Goal: Task Accomplishment & Management: Use online tool/utility

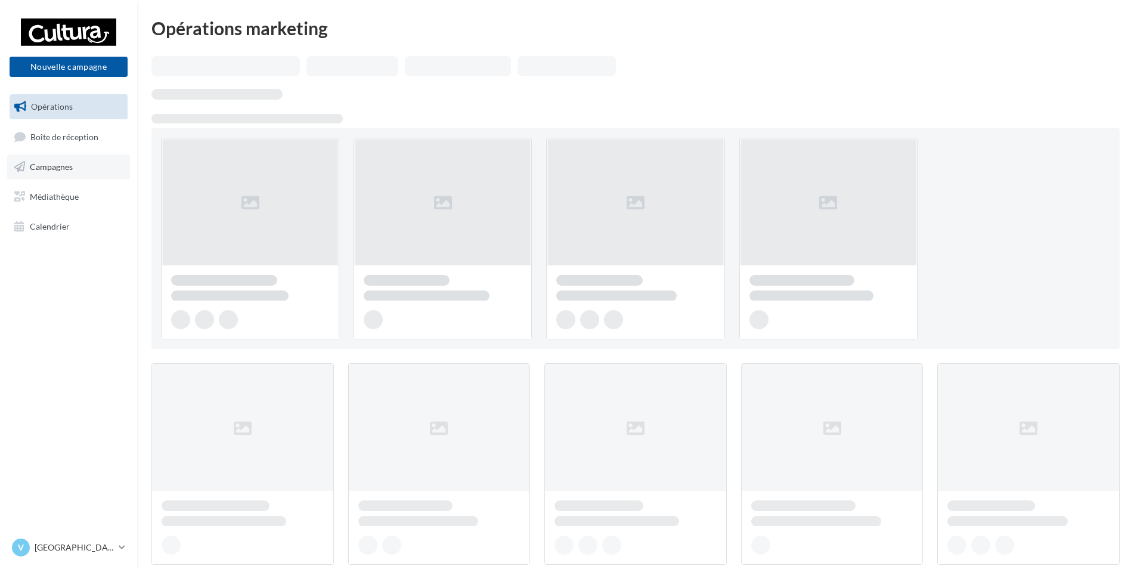
click at [52, 160] on link "Campagnes" at bounding box center [68, 166] width 123 height 25
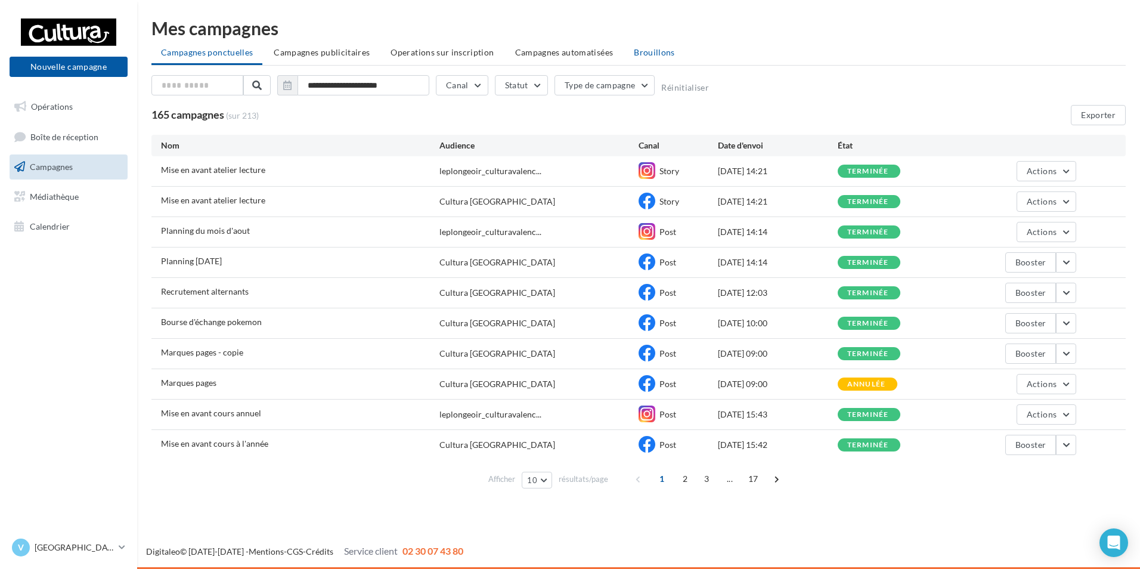
click at [640, 55] on span "Brouillons" at bounding box center [654, 52] width 41 height 10
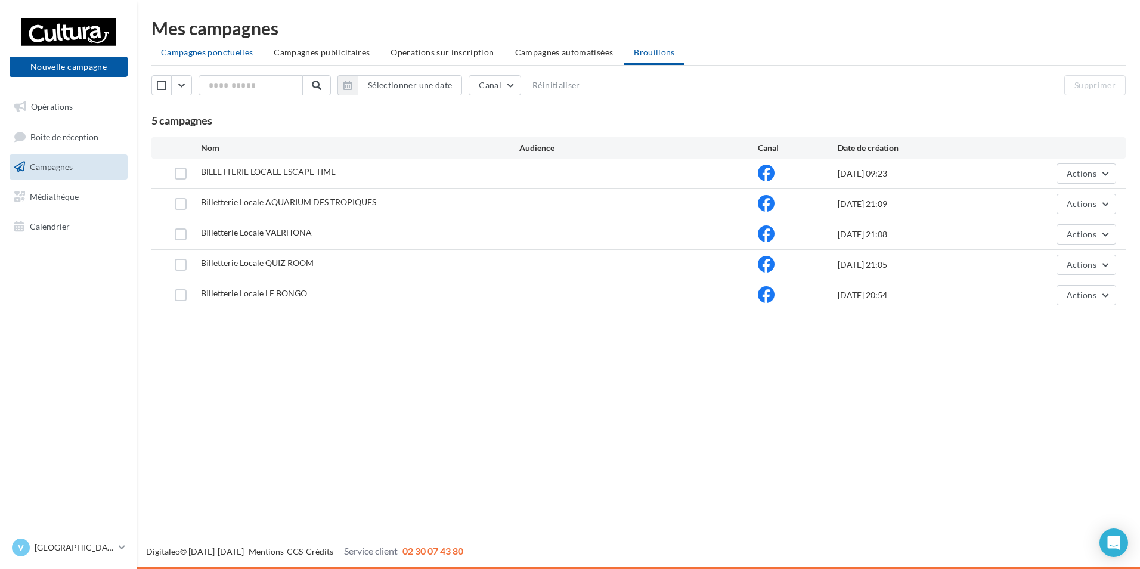
click at [202, 51] on span "Campagnes ponctuelles" at bounding box center [207, 52] width 92 height 10
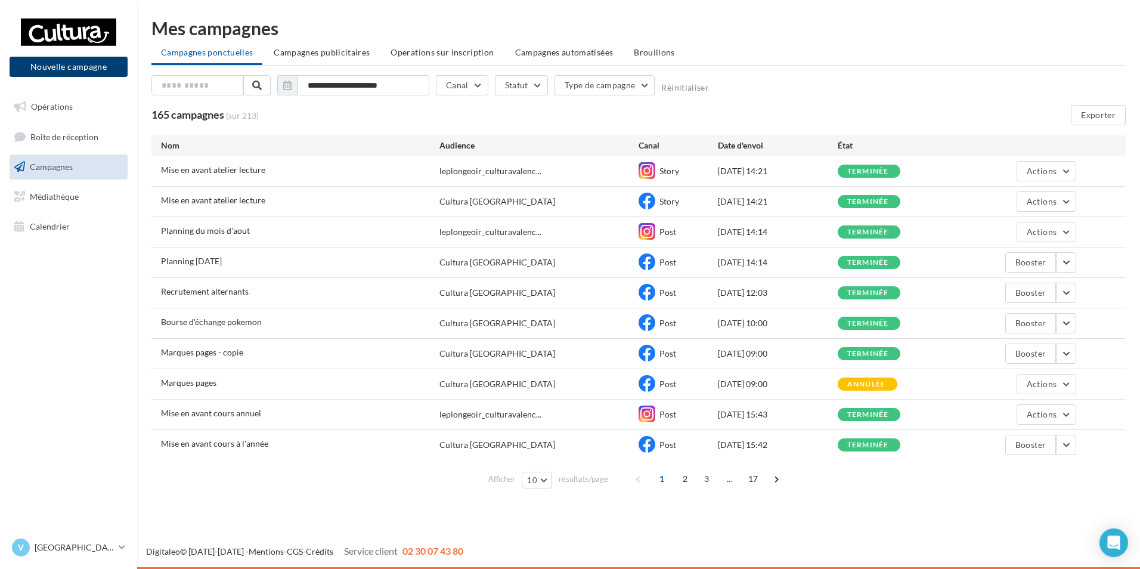
click at [53, 73] on button "Nouvelle campagne" at bounding box center [69, 67] width 118 height 20
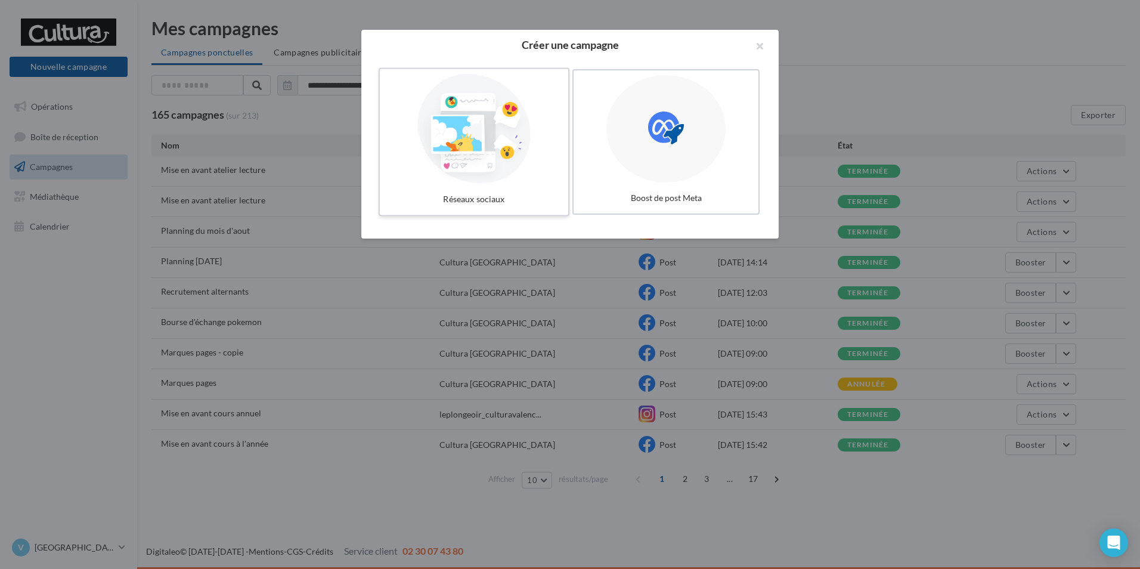
click at [381, 128] on label "Réseaux sociaux" at bounding box center [474, 142] width 191 height 149
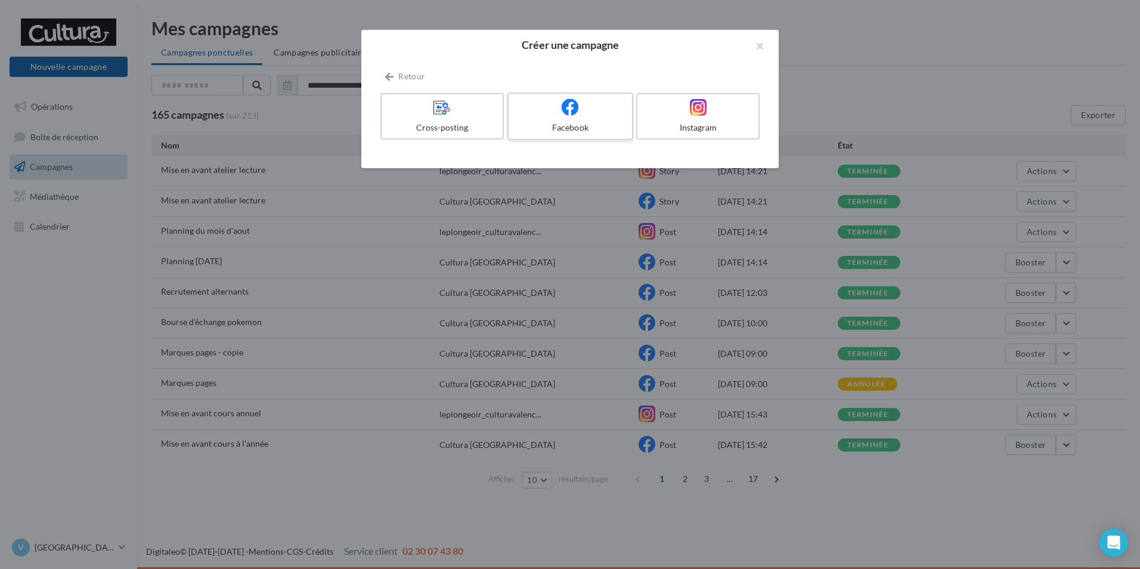
click at [610, 115] on div at bounding box center [570, 107] width 113 height 18
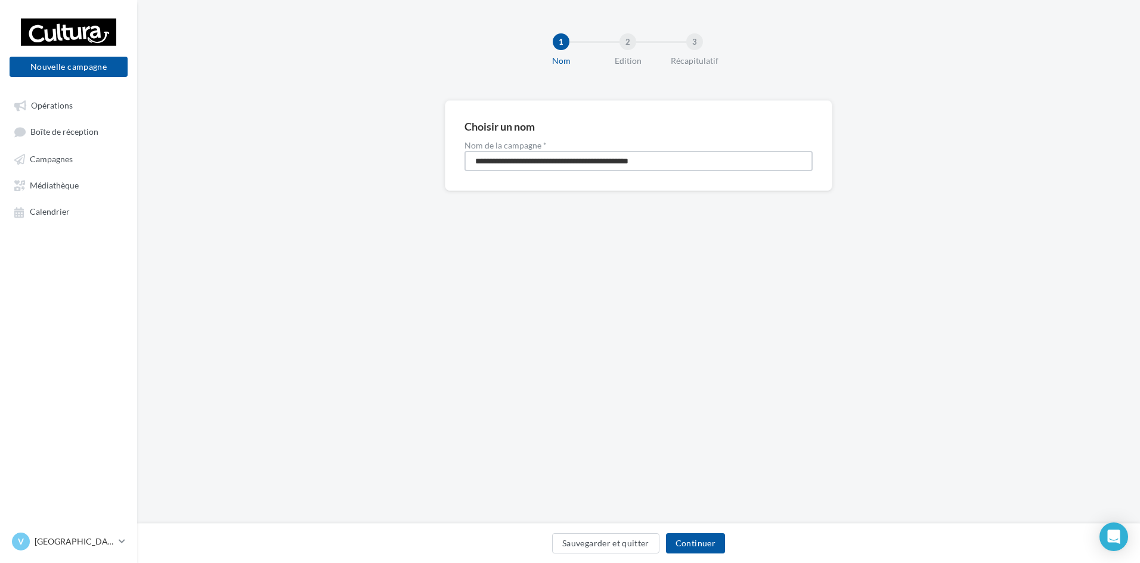
drag, startPoint x: 682, startPoint y: 159, endPoint x: 153, endPoint y: 145, distance: 529.3
click at [153, 145] on div "**********" at bounding box center [638, 164] width 1003 height 129
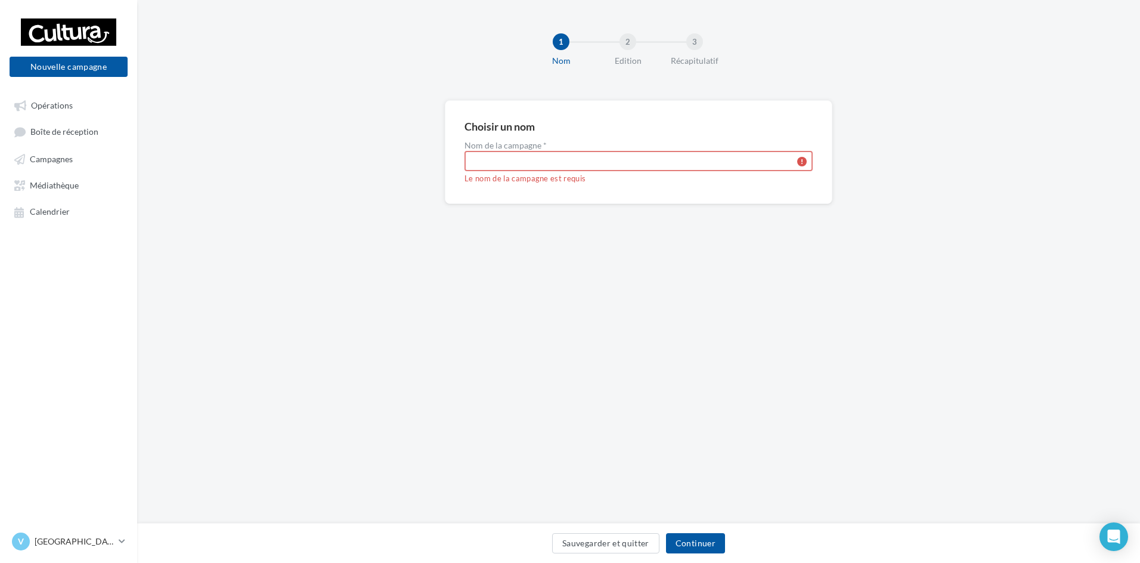
type input "*"
click at [595, 537] on button "Sauvegarder et quitter" at bounding box center [605, 543] width 107 height 20
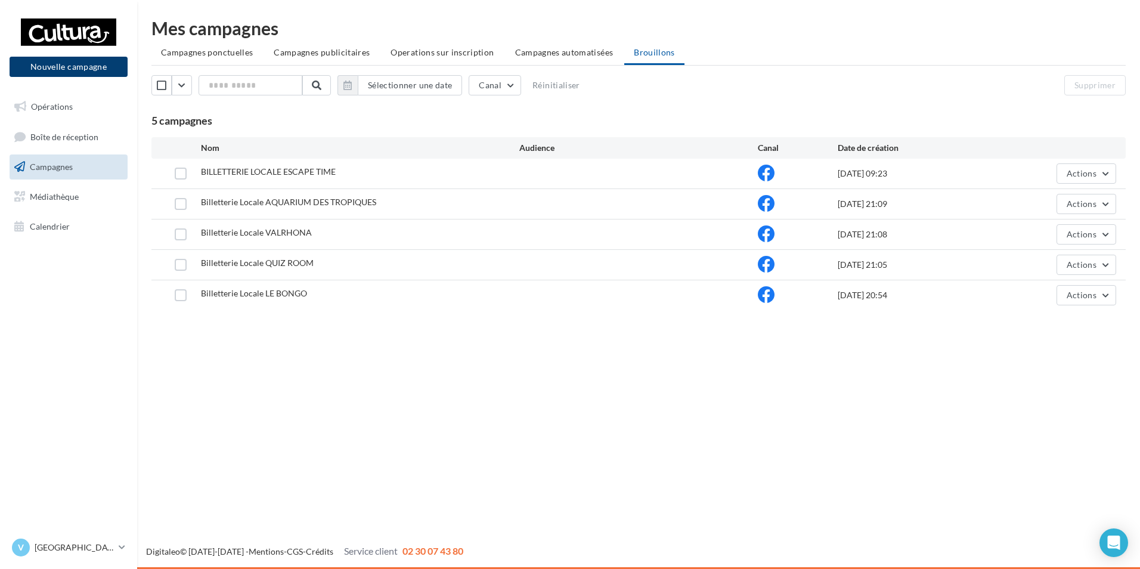
click at [78, 64] on button "Nouvelle campagne" at bounding box center [69, 67] width 118 height 20
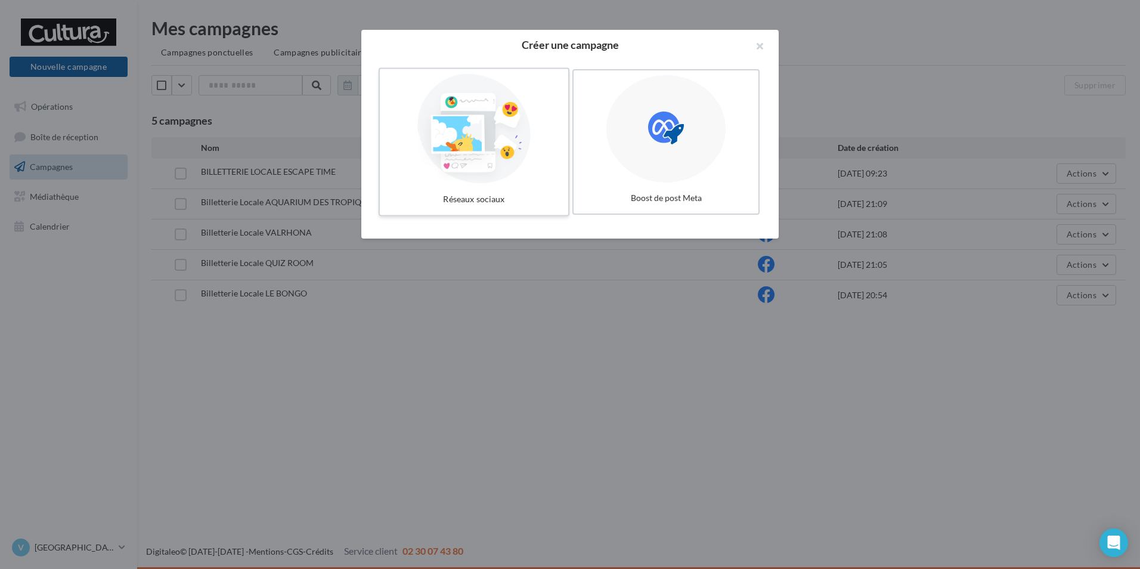
click at [431, 129] on div at bounding box center [474, 129] width 179 height 110
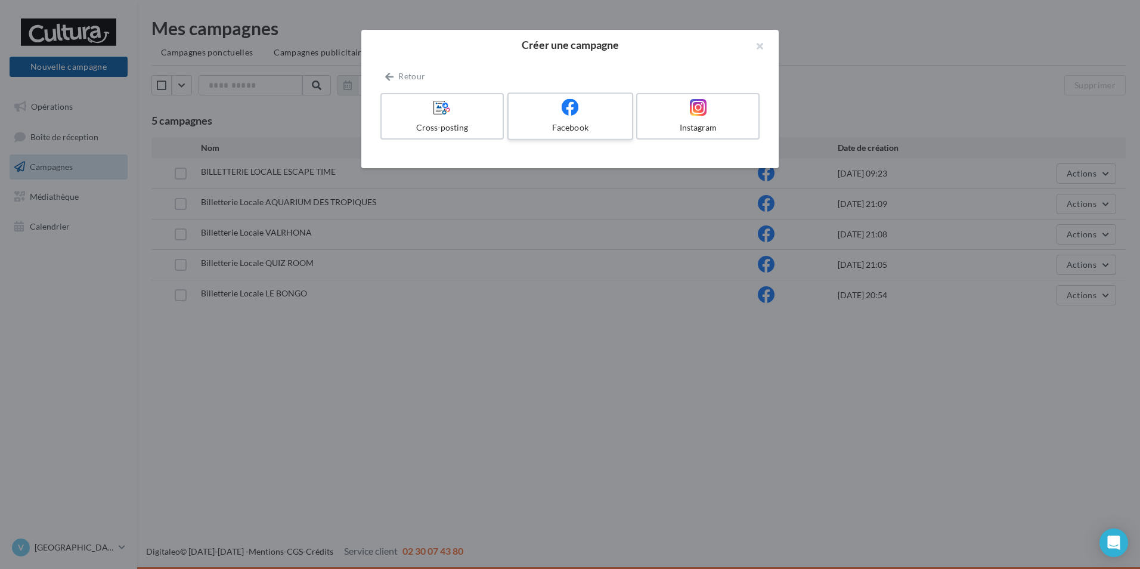
click at [529, 127] on div "Facebook" at bounding box center [570, 128] width 113 height 12
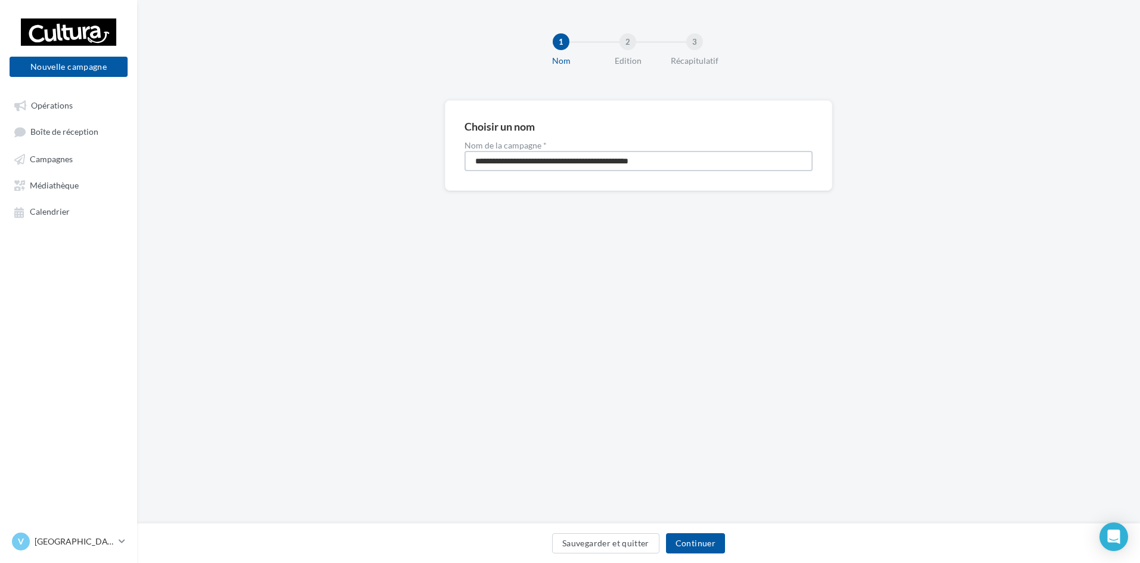
drag, startPoint x: 688, startPoint y: 159, endPoint x: 225, endPoint y: 154, distance: 462.9
click at [359, 163] on div "**********" at bounding box center [638, 164] width 1003 height 129
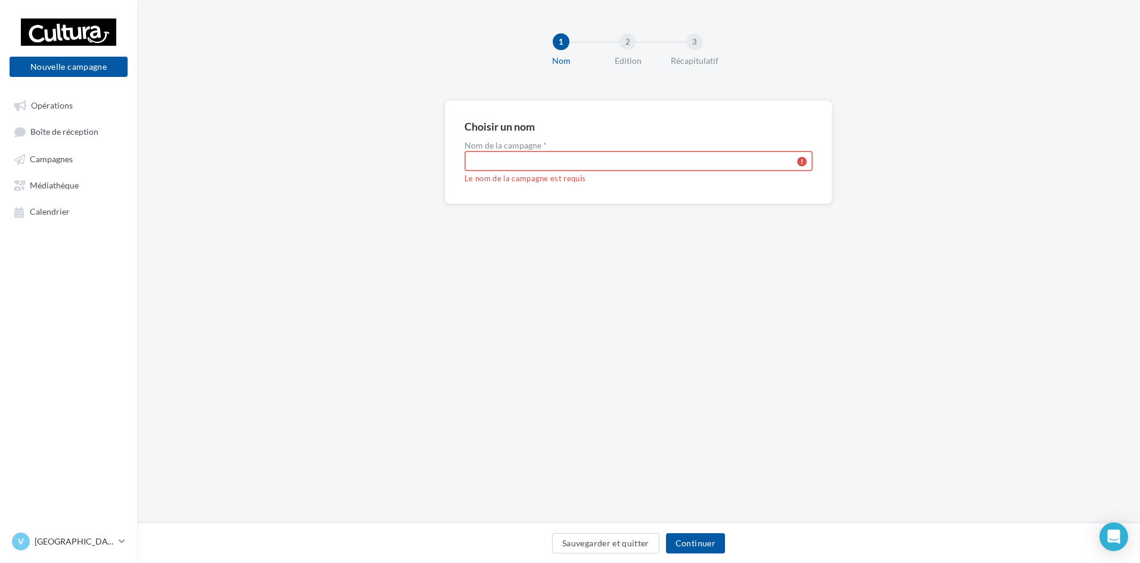
type input "*"
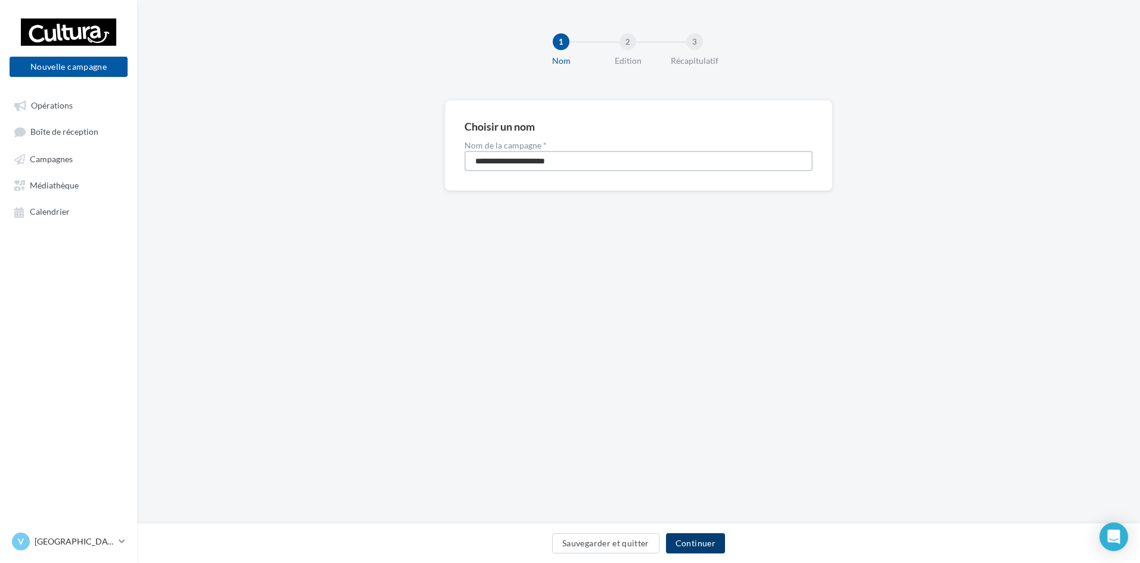
type input "**********"
click at [678, 545] on button "Continuer" at bounding box center [695, 543] width 59 height 20
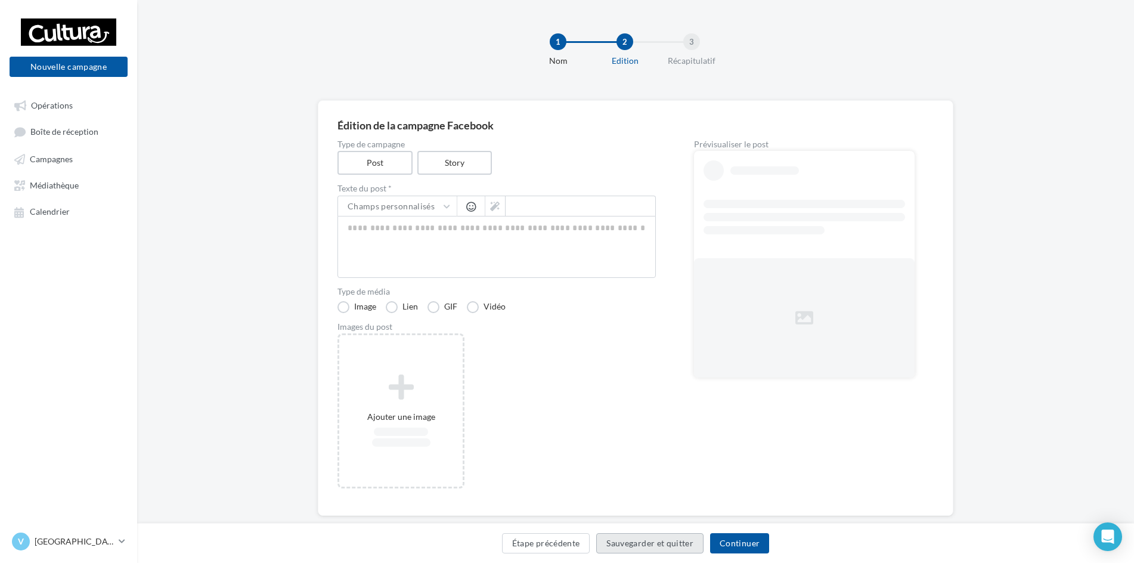
click at [631, 541] on button "Sauvegarder et quitter" at bounding box center [649, 543] width 107 height 20
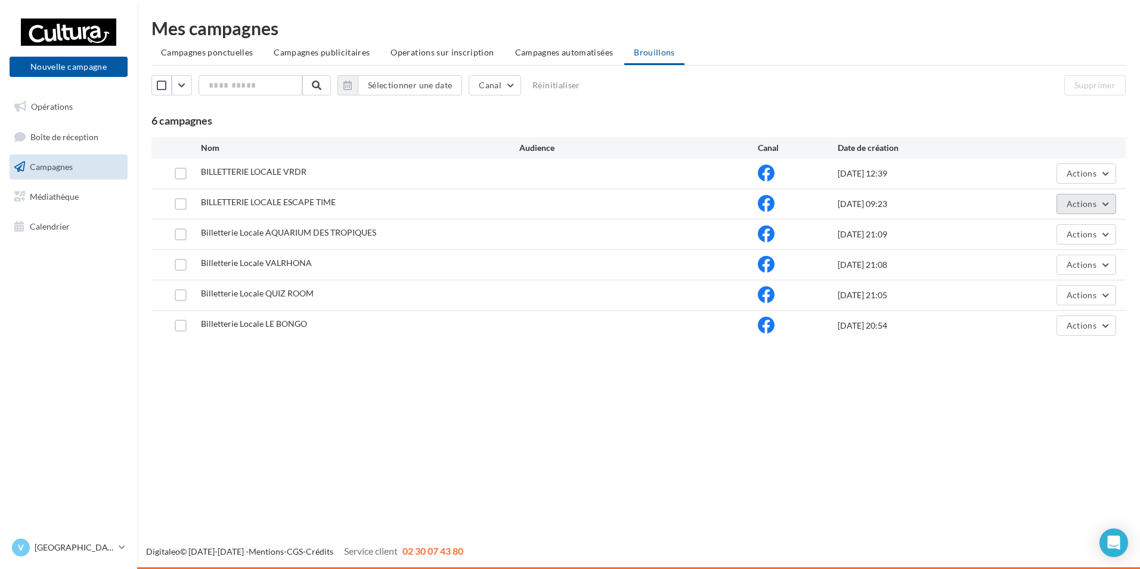
click at [1103, 202] on button "Actions" at bounding box center [1087, 204] width 60 height 20
click at [1074, 227] on button "Editer" at bounding box center [1056, 232] width 119 height 31
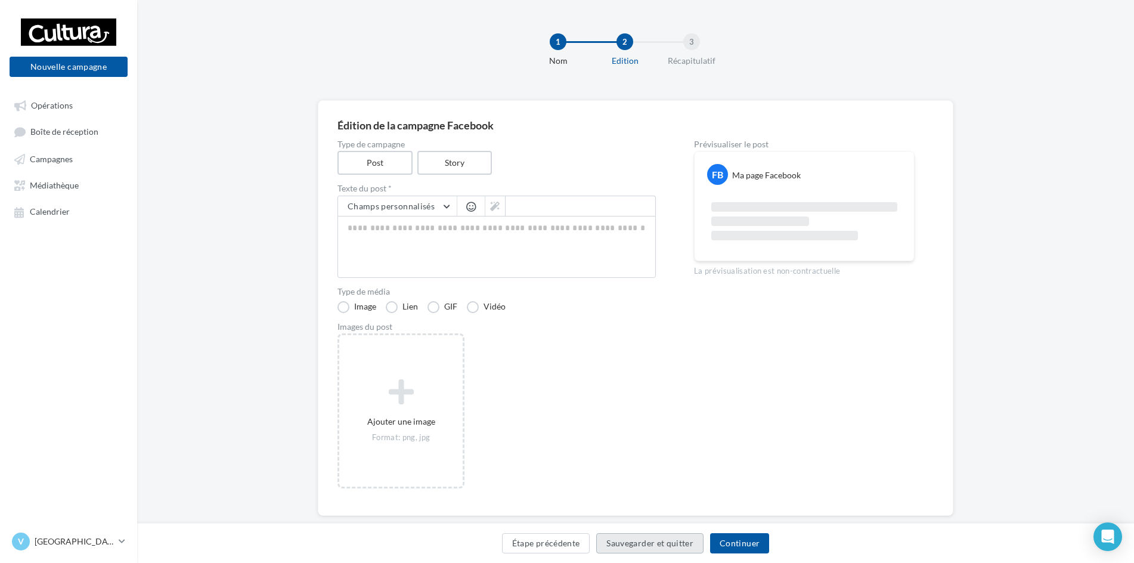
click at [627, 543] on button "Sauvegarder et quitter" at bounding box center [649, 543] width 107 height 20
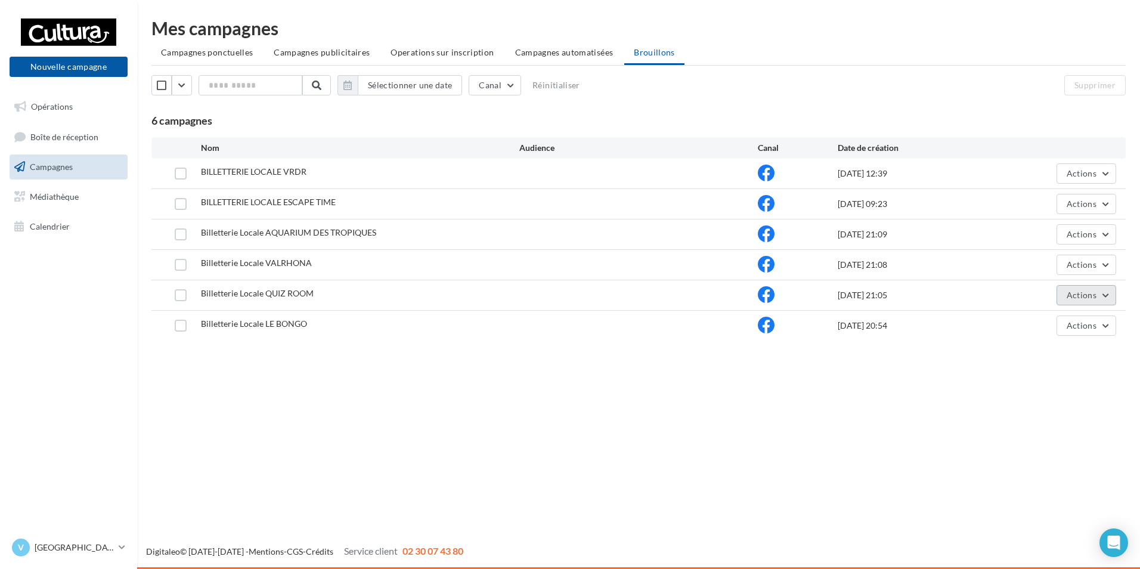
click at [1093, 295] on span "Actions" at bounding box center [1082, 295] width 30 height 10
click at [1049, 320] on button "Editer" at bounding box center [1056, 323] width 119 height 31
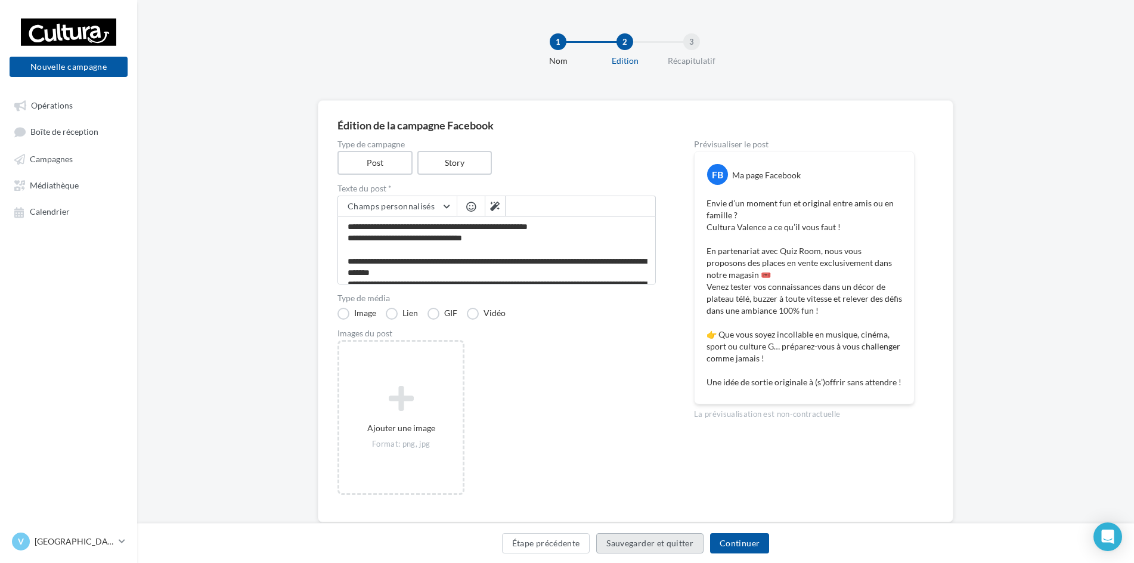
click at [648, 533] on button "Sauvegarder et quitter" at bounding box center [649, 543] width 107 height 20
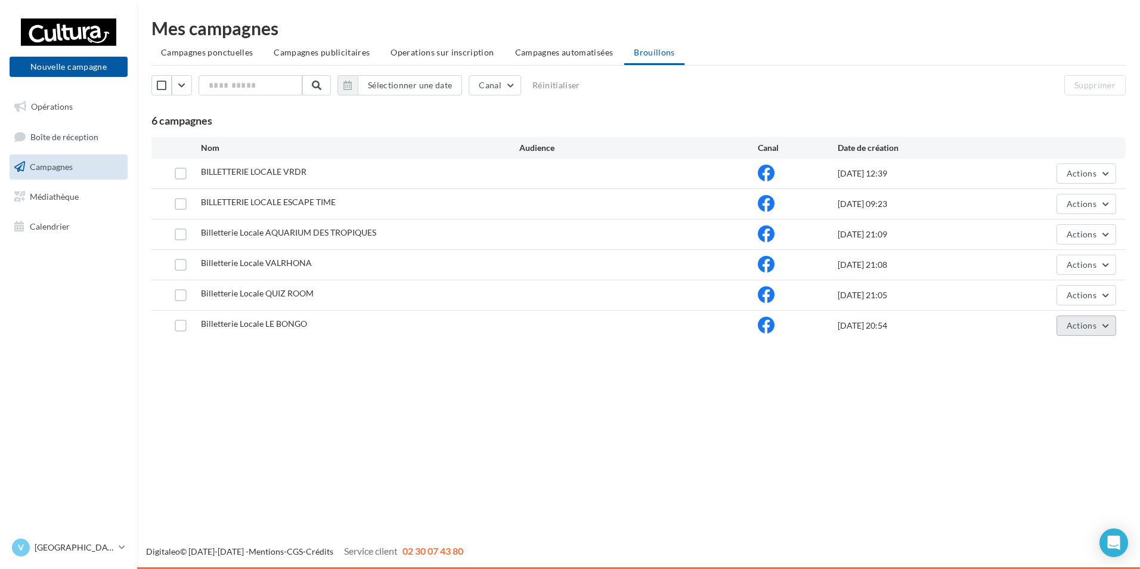
click at [1093, 322] on span "Actions" at bounding box center [1082, 325] width 30 height 10
click at [1048, 358] on button "Editer" at bounding box center [1056, 353] width 119 height 31
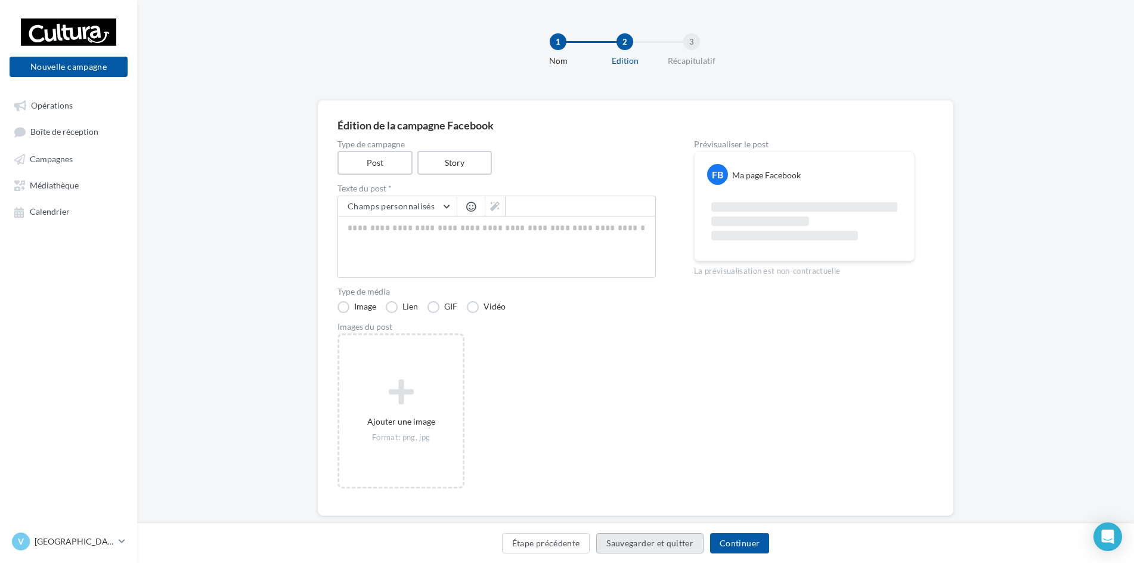
click at [636, 547] on button "Sauvegarder et quitter" at bounding box center [649, 543] width 107 height 20
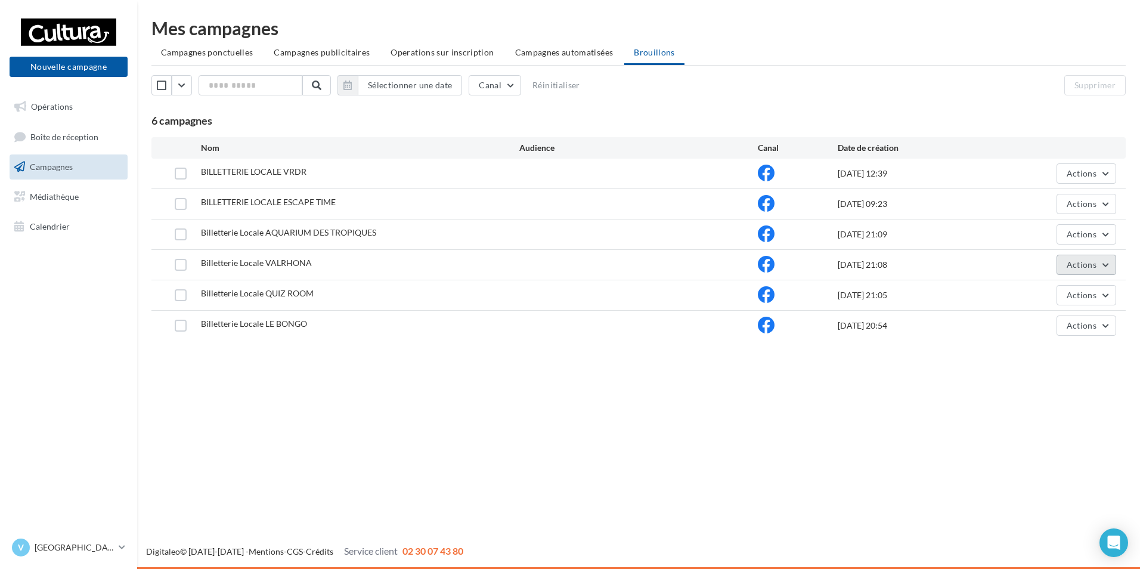
click at [1103, 265] on button "Actions" at bounding box center [1087, 265] width 60 height 20
click at [1022, 289] on button "Editer" at bounding box center [1056, 292] width 119 height 31
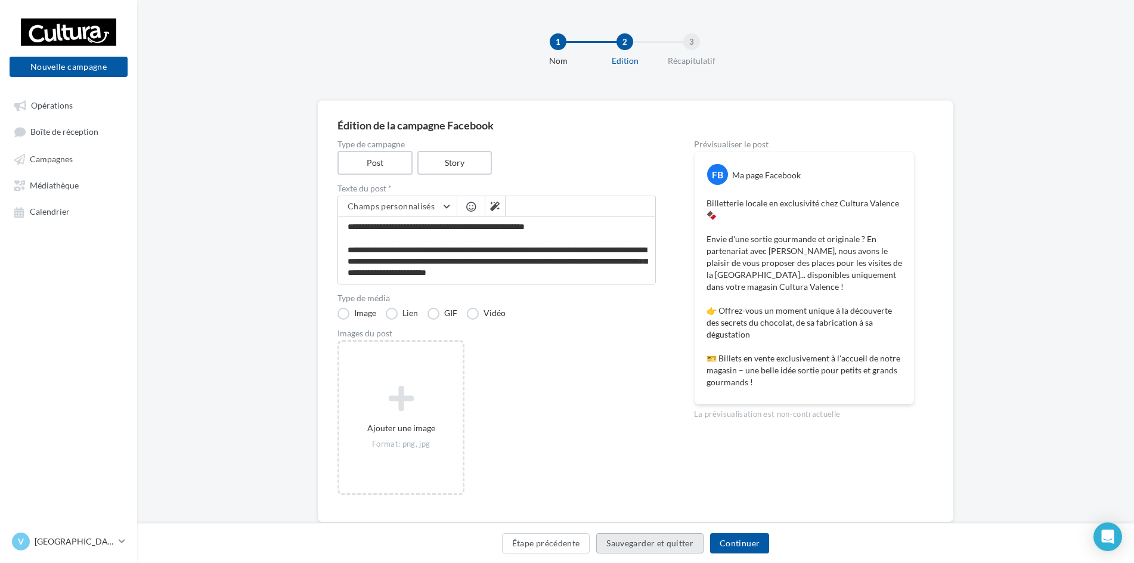
click at [611, 536] on button "Sauvegarder et quitter" at bounding box center [649, 543] width 107 height 20
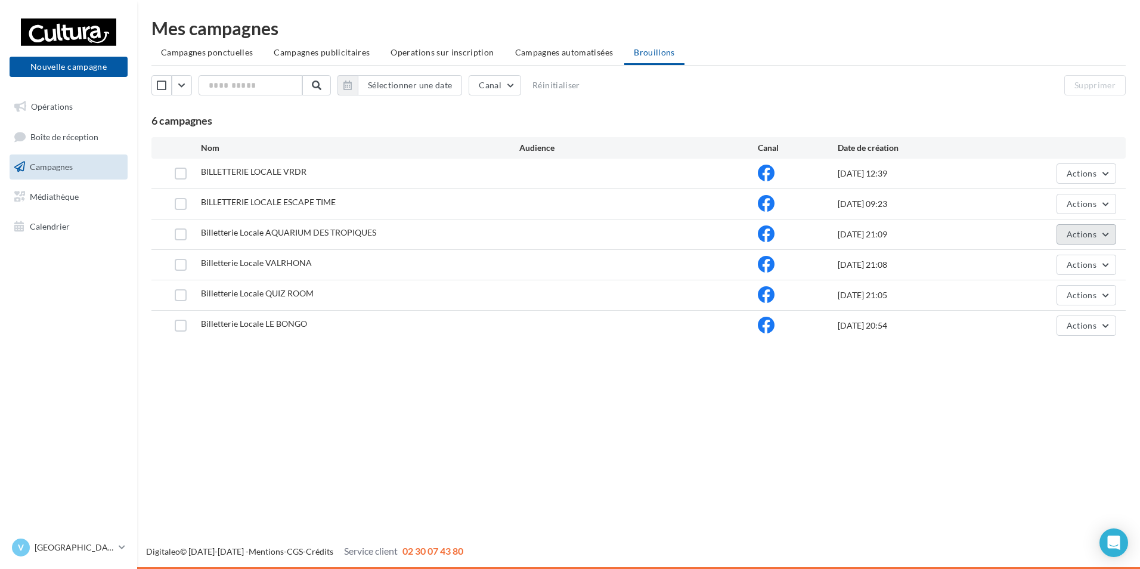
click at [1089, 243] on button "Actions" at bounding box center [1087, 234] width 60 height 20
click at [1024, 268] on button "Editer" at bounding box center [1056, 262] width 119 height 31
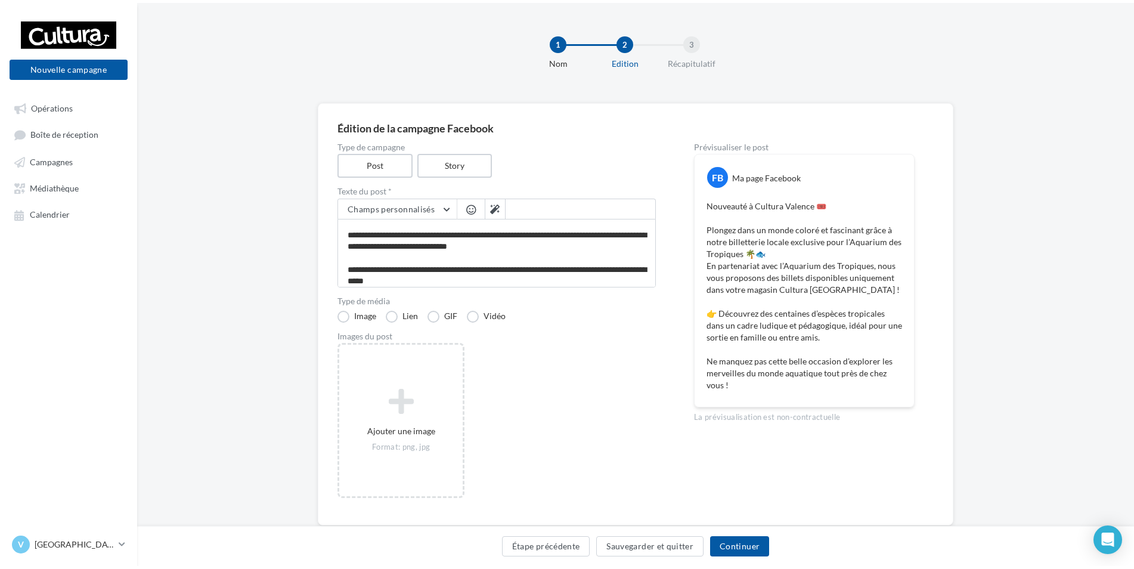
scroll to position [80, 0]
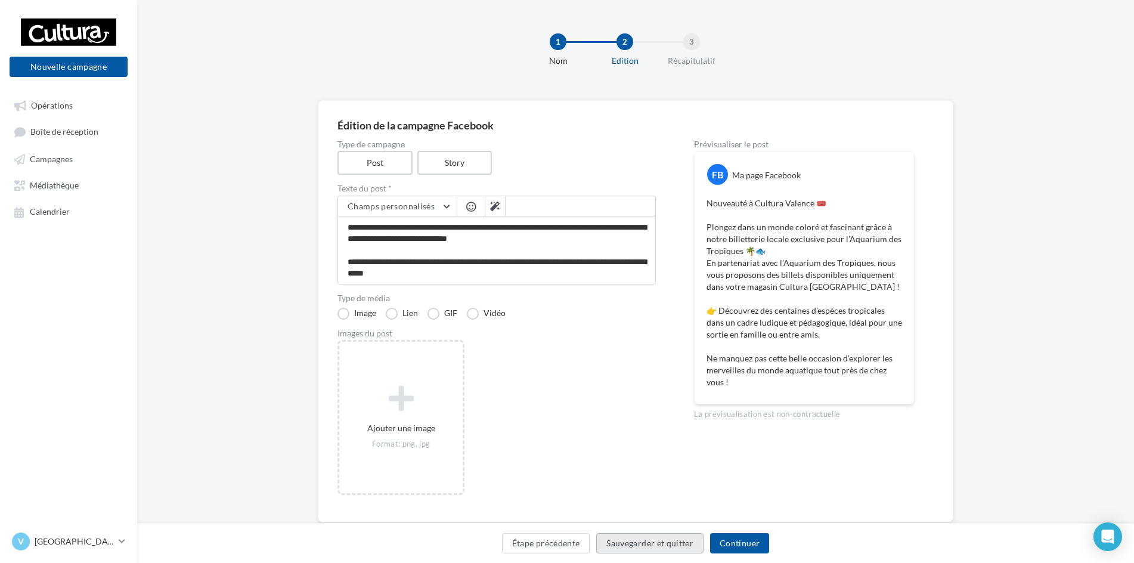
click at [656, 541] on button "Sauvegarder et quitter" at bounding box center [649, 543] width 107 height 20
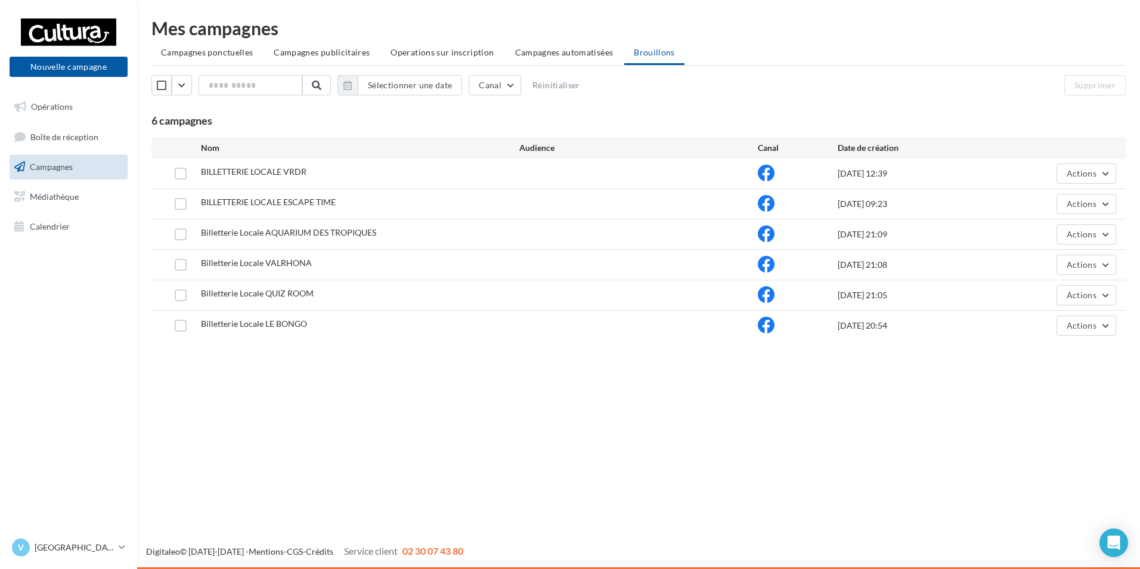
drag, startPoint x: 512, startPoint y: 402, endPoint x: 502, endPoint y: 401, distance: 9.6
click at [512, 402] on div "Nouvelle campagne Nouvelle campagne Opérations Boîte de réception Campagnes Méd…" at bounding box center [570, 284] width 1140 height 569
click at [218, 51] on span "Campagnes ponctuelles" at bounding box center [207, 52] width 92 height 10
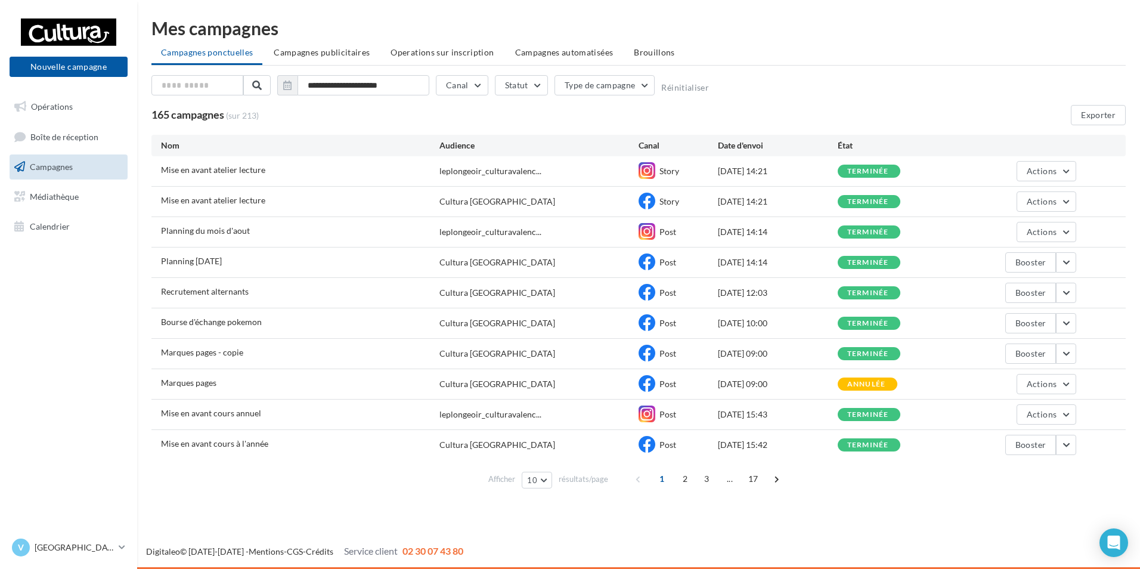
click at [289, 502] on div "**********" at bounding box center [638, 256] width 1003 height 512
click at [1052, 196] on button "Actions" at bounding box center [1047, 201] width 60 height 20
click at [1049, 196] on span "Actions" at bounding box center [1042, 201] width 30 height 10
click at [905, 113] on div "165 campagnes (sur 213) Exporter" at bounding box center [639, 115] width 975 height 20
